Goal: Check status: Check status

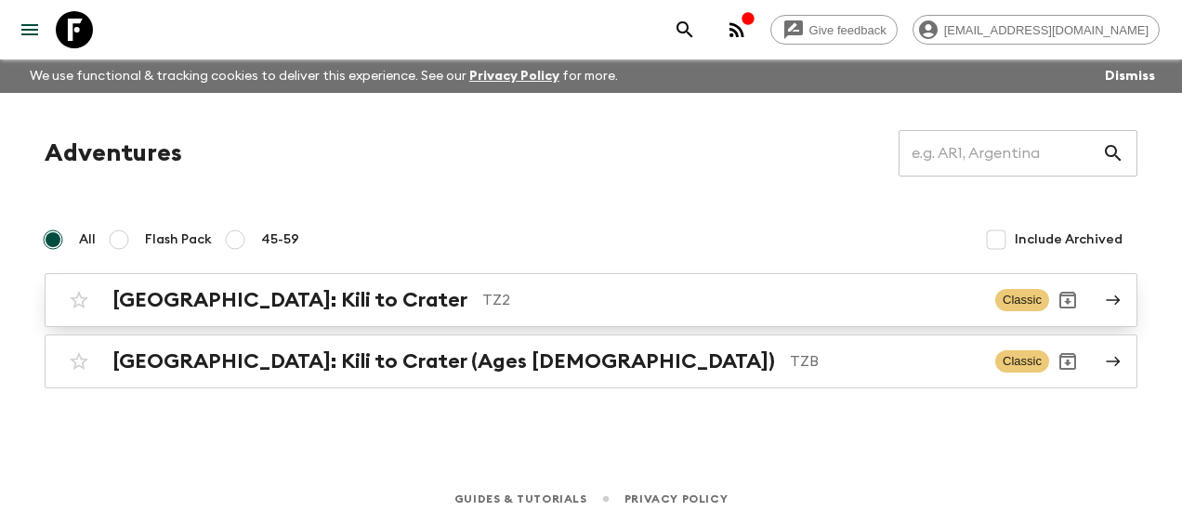
click at [291, 292] on h2 "[GEOGRAPHIC_DATA]: Kili to Crater" at bounding box center [289, 300] width 355 height 24
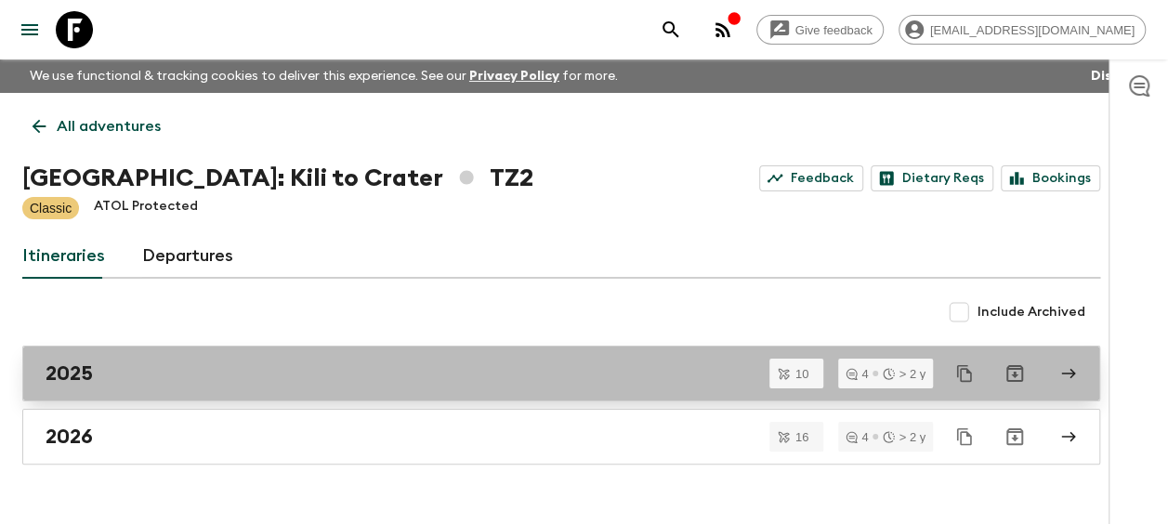
click at [89, 370] on h2 "2025" at bounding box center [69, 374] width 47 height 24
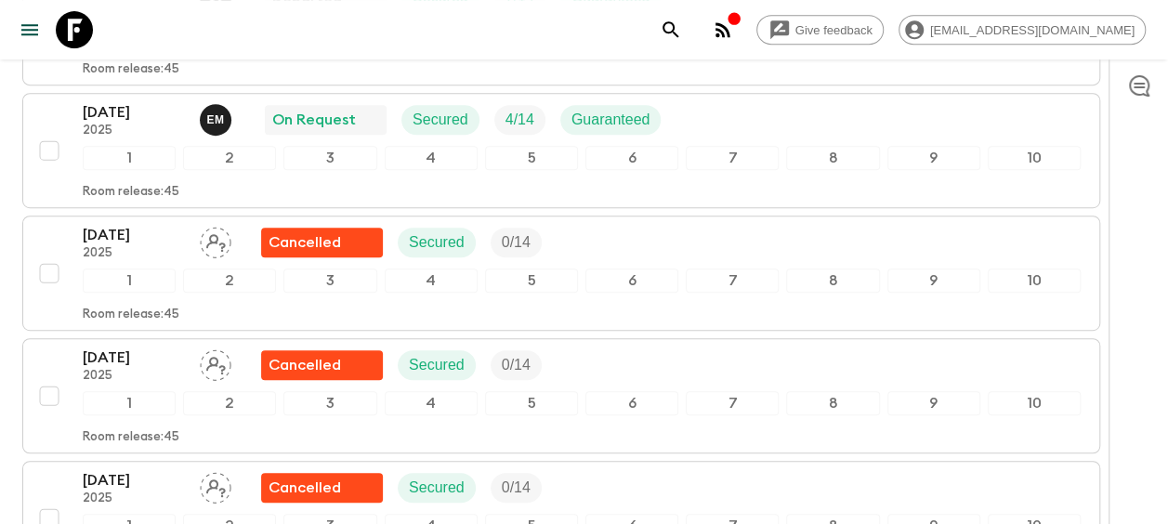
scroll to position [465, 0]
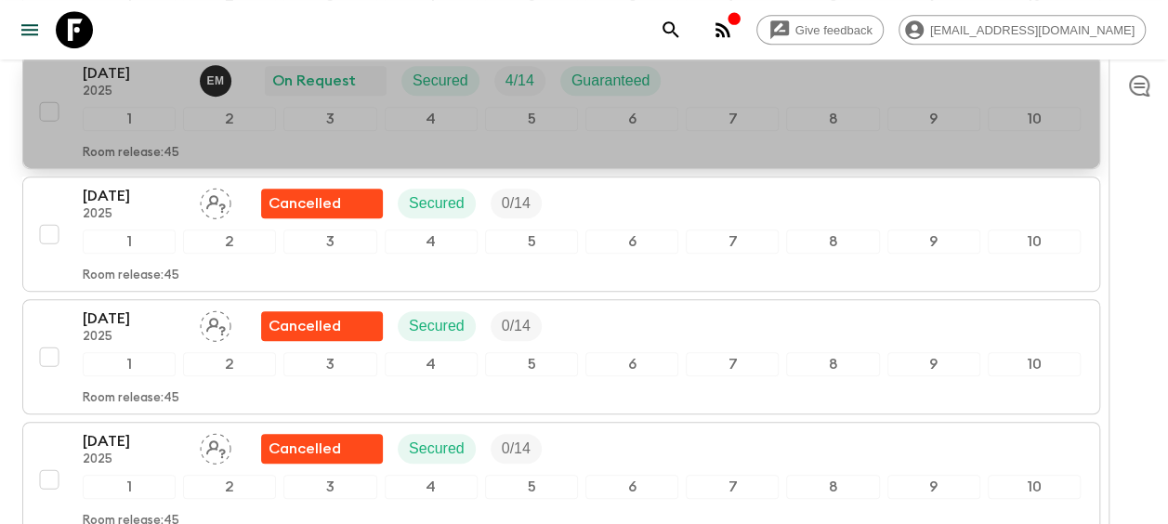
click at [123, 72] on p "[DATE]" at bounding box center [134, 73] width 102 height 22
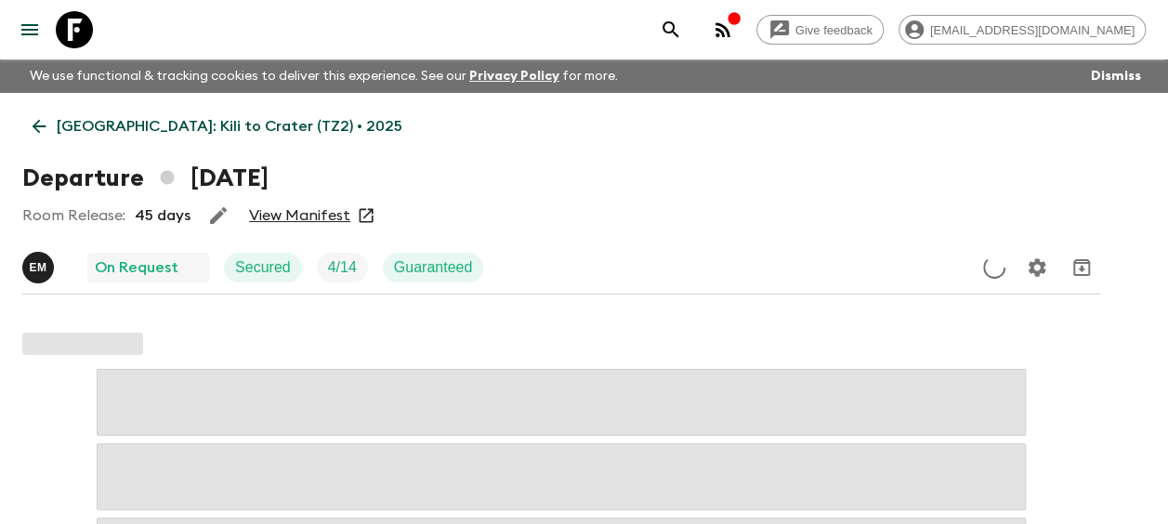
click at [291, 216] on link "View Manifest" at bounding box center [299, 215] width 101 height 19
